Goal: Transaction & Acquisition: Purchase product/service

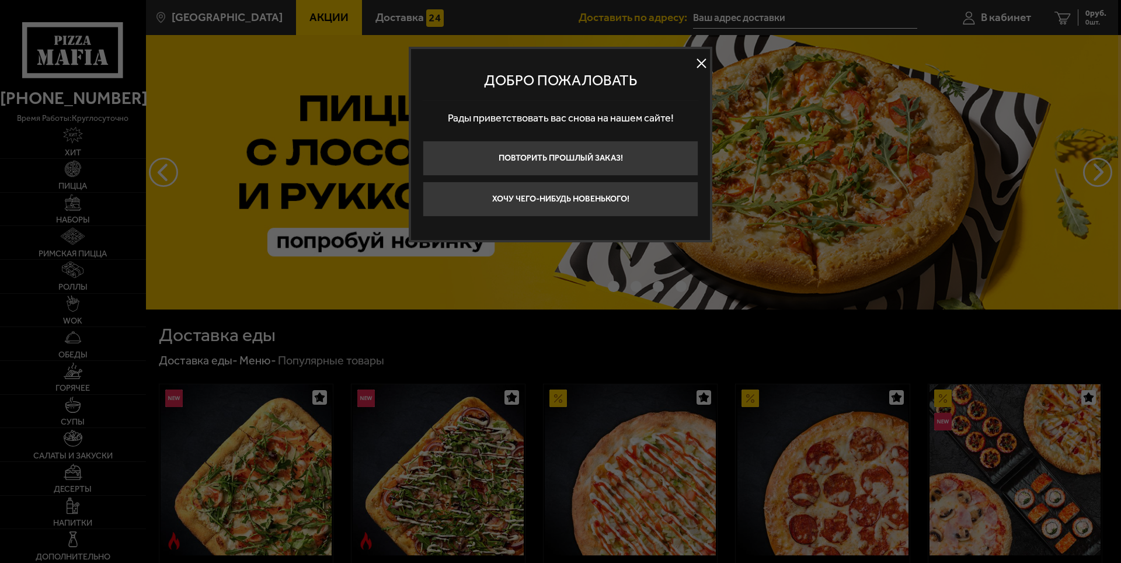
click at [700, 49] on div "Добро пожаловать Рады приветствовать вас снова на нашем сайте! Повторить прошлы…" at bounding box center [561, 145] width 304 height 196
click at [691, 64] on div "Добро пожаловать" at bounding box center [561, 81] width 276 height 40
click at [701, 59] on button at bounding box center [702, 64] width 18 height 18
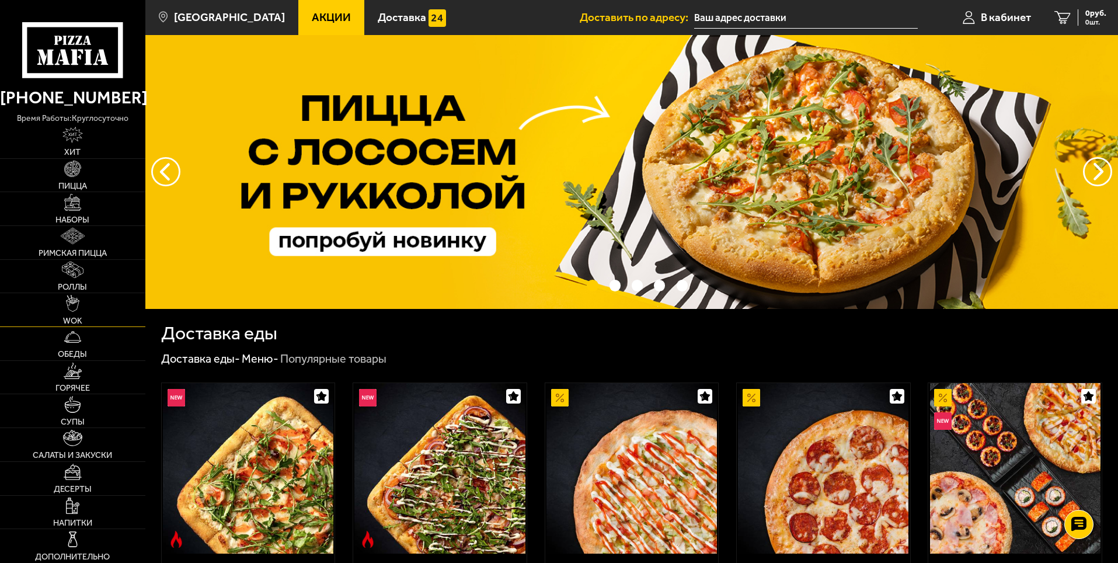
click at [49, 308] on link "WOK" at bounding box center [72, 309] width 145 height 33
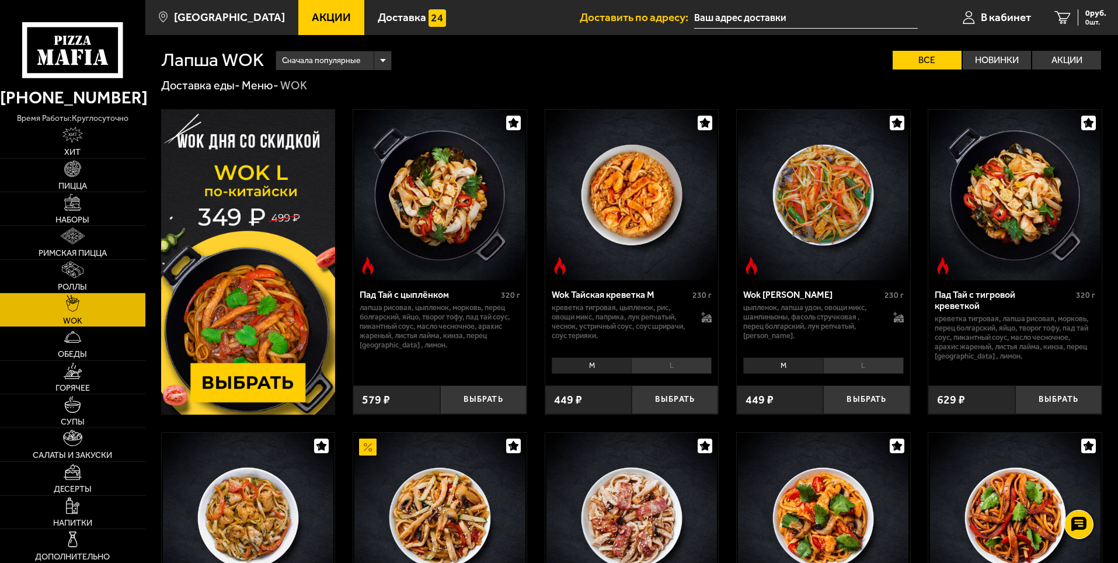
click at [684, 360] on li "L" at bounding box center [671, 365] width 81 height 16
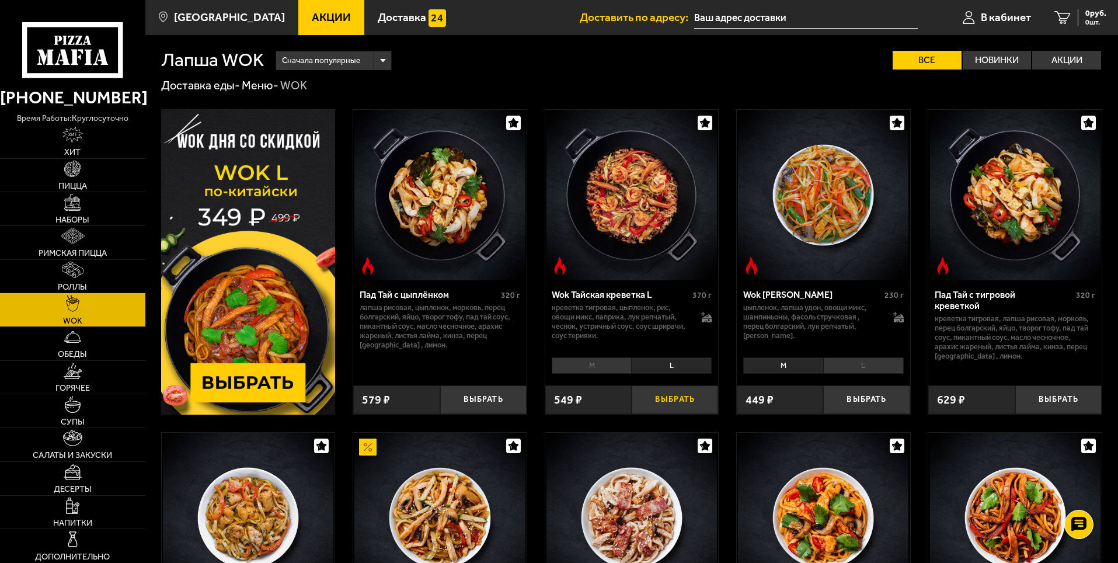
click at [683, 395] on button "Выбрать" at bounding box center [675, 399] width 86 height 29
click at [642, 397] on button "−" at bounding box center [646, 399] width 29 height 29
click at [1070, 12] on icon at bounding box center [1063, 17] width 16 height 13
